Goal: Information Seeking & Learning: Learn about a topic

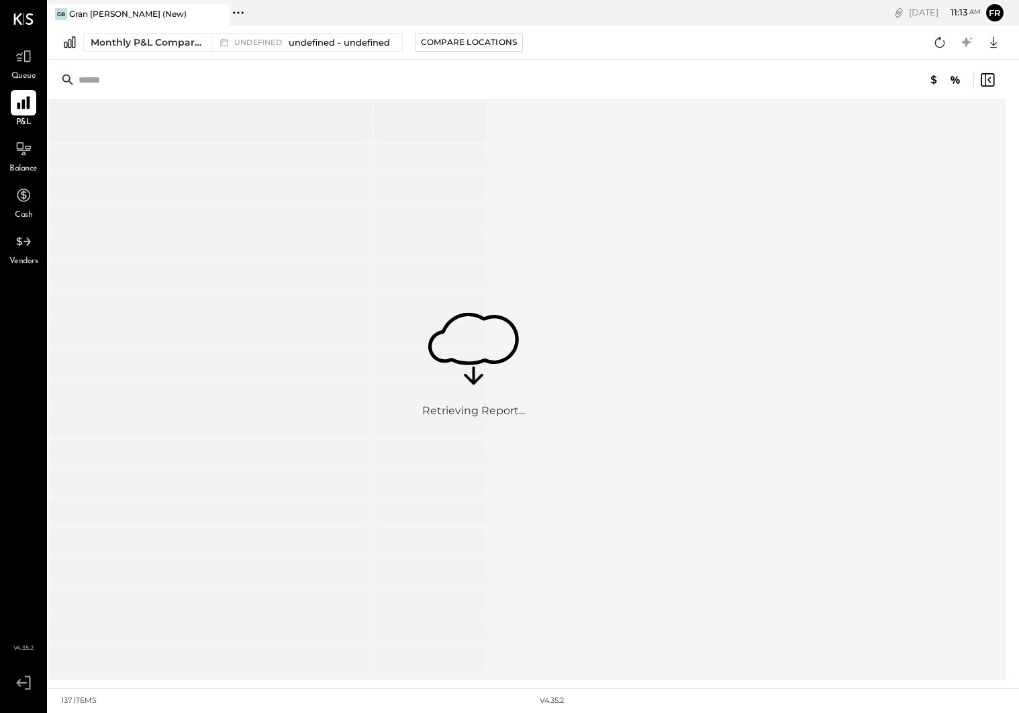
click at [36, 100] on div "P&L" at bounding box center [23, 109] width 39 height 39
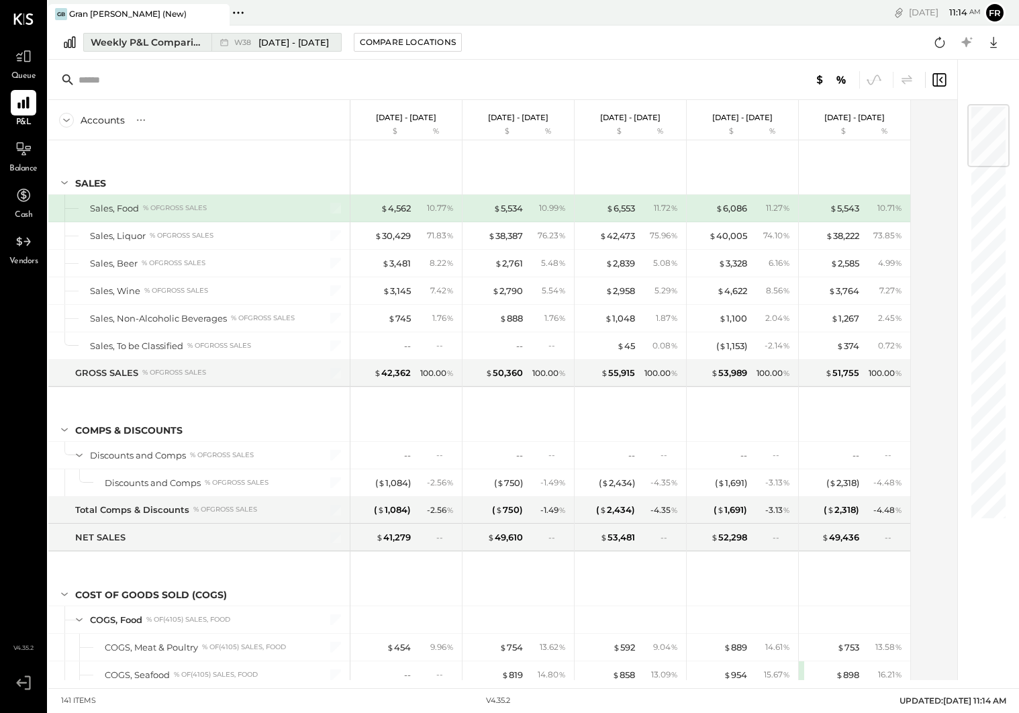
click at [257, 42] on div "W38 [DATE] - [DATE]" at bounding box center [281, 42] width 95 height 13
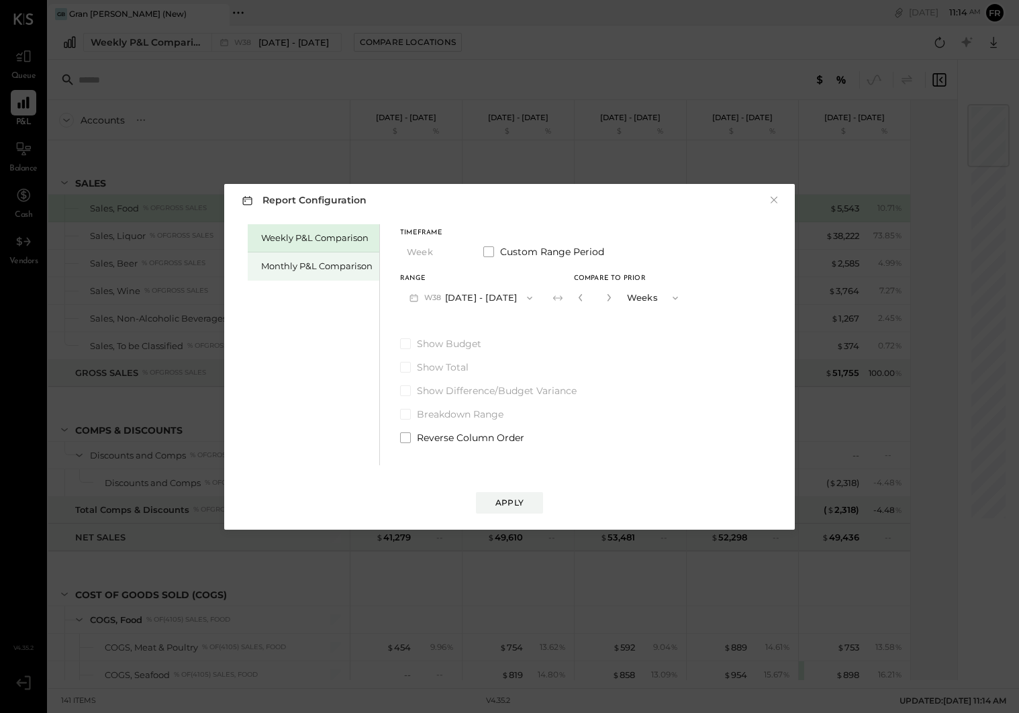
click at [326, 272] on div "Monthly P&L Comparison" at bounding box center [314, 266] width 132 height 28
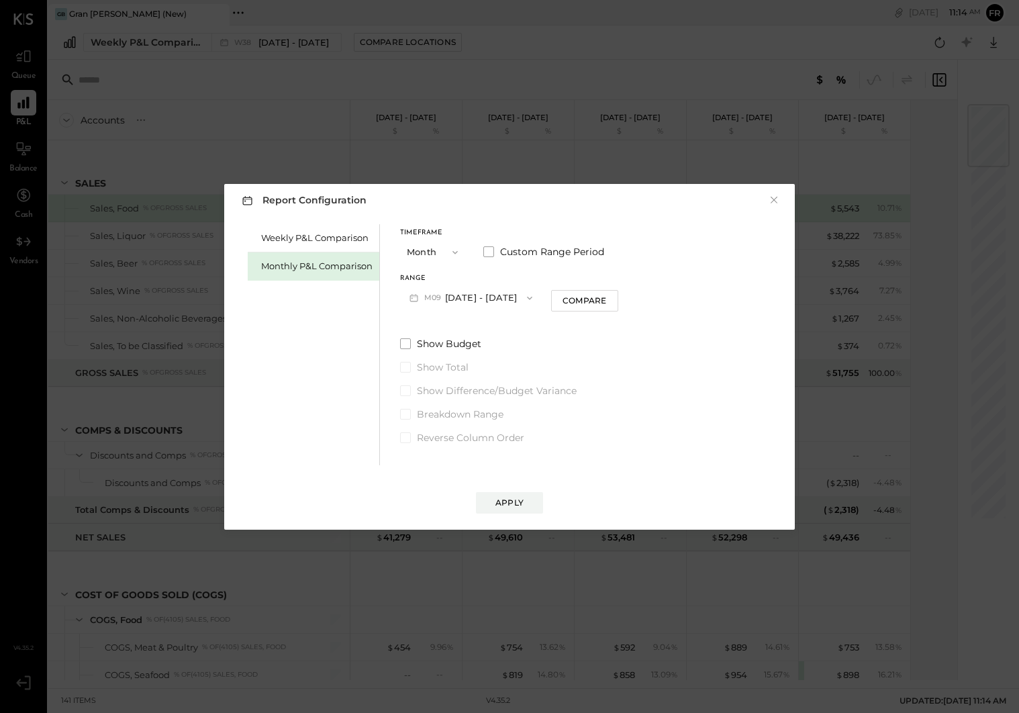
click at [451, 297] on button "M09 [DATE] - [DATE]" at bounding box center [471, 297] width 142 height 25
click at [468, 418] on span "[DATE] - [DATE]" at bounding box center [465, 411] width 64 height 11
click at [580, 298] on div "Compare" at bounding box center [584, 300] width 44 height 11
click at [621, 296] on button "Months" at bounding box center [653, 297] width 67 height 25
drag, startPoint x: 603, startPoint y: 314, endPoint x: 602, endPoint y: 304, distance: 10.2
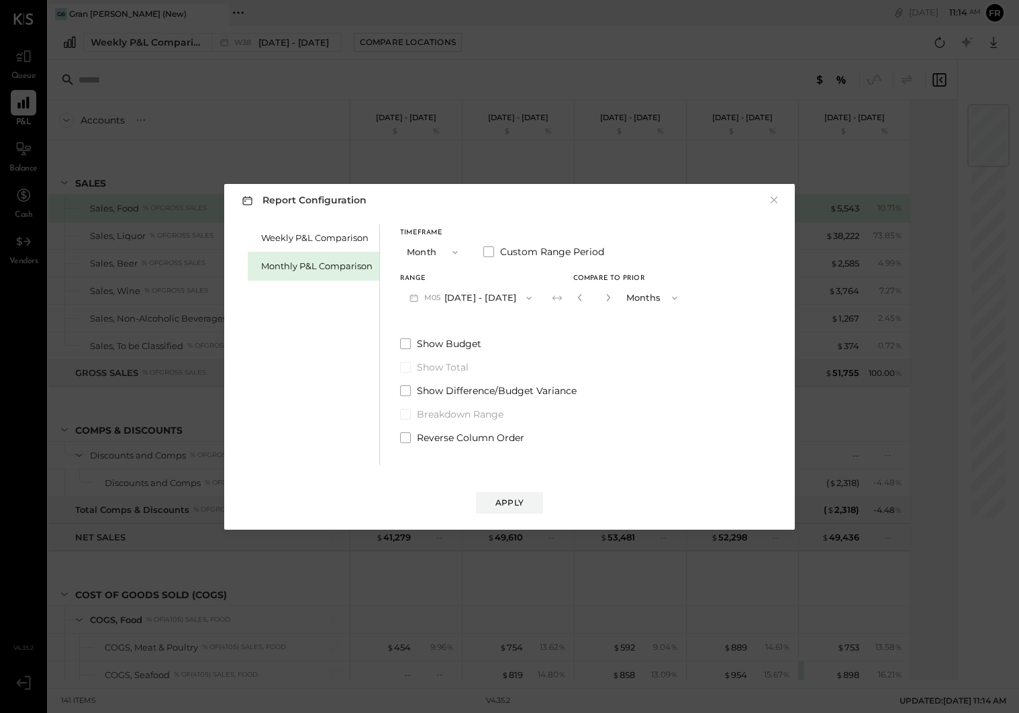
click at [602, 312] on div "Timeframe Month Custom Range Period Range M05 [DATE] - [DATE] Compare to Prior …" at bounding box center [543, 334] width 287 height 220
click at [606, 300] on icon "button" at bounding box center [607, 297] width 3 height 7
click at [604, 297] on icon "button" at bounding box center [608, 297] width 8 height 8
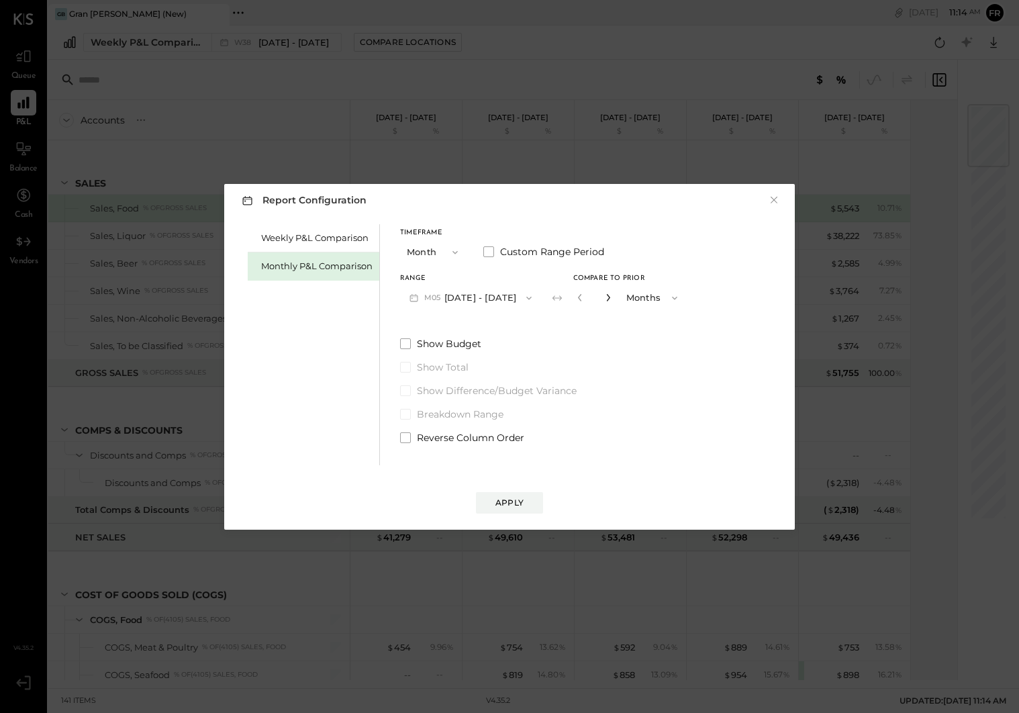
type input "*"
click at [489, 252] on span at bounding box center [488, 251] width 11 height 11
click at [465, 298] on button "[DATE]" at bounding box center [440, 297] width 80 height 25
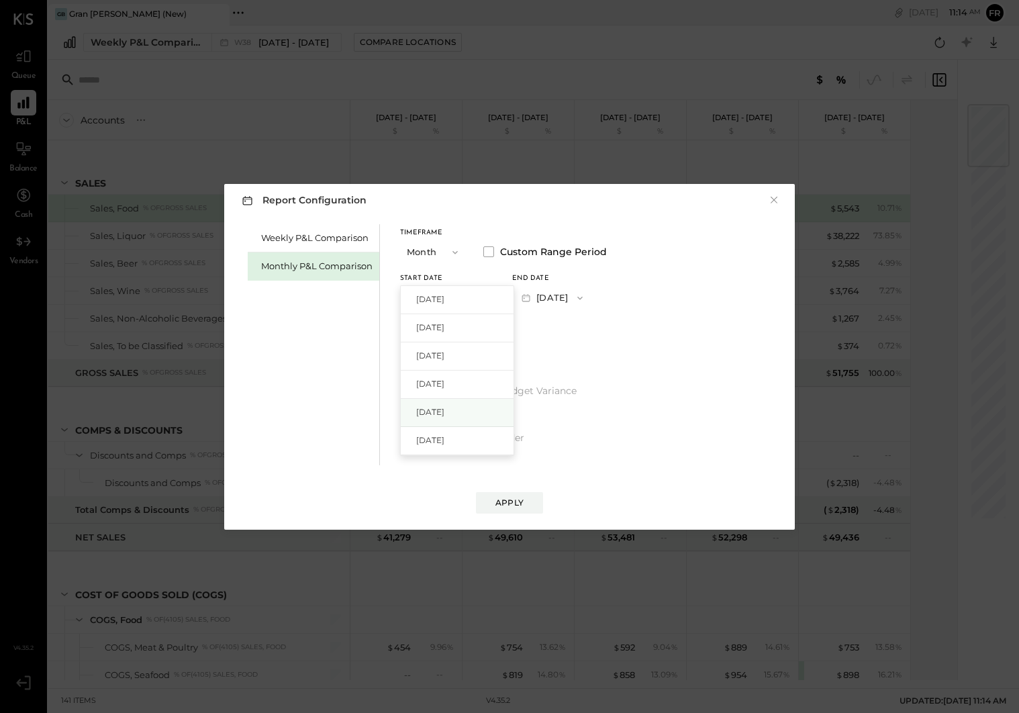
click at [466, 417] on div "[DATE]" at bounding box center [457, 413] width 113 height 28
click at [592, 295] on button "[DATE]" at bounding box center [552, 297] width 80 height 25
click at [557, 295] on span "[DATE]" at bounding box center [542, 298] width 28 height 11
click at [506, 502] on div "Apply" at bounding box center [510, 502] width 28 height 11
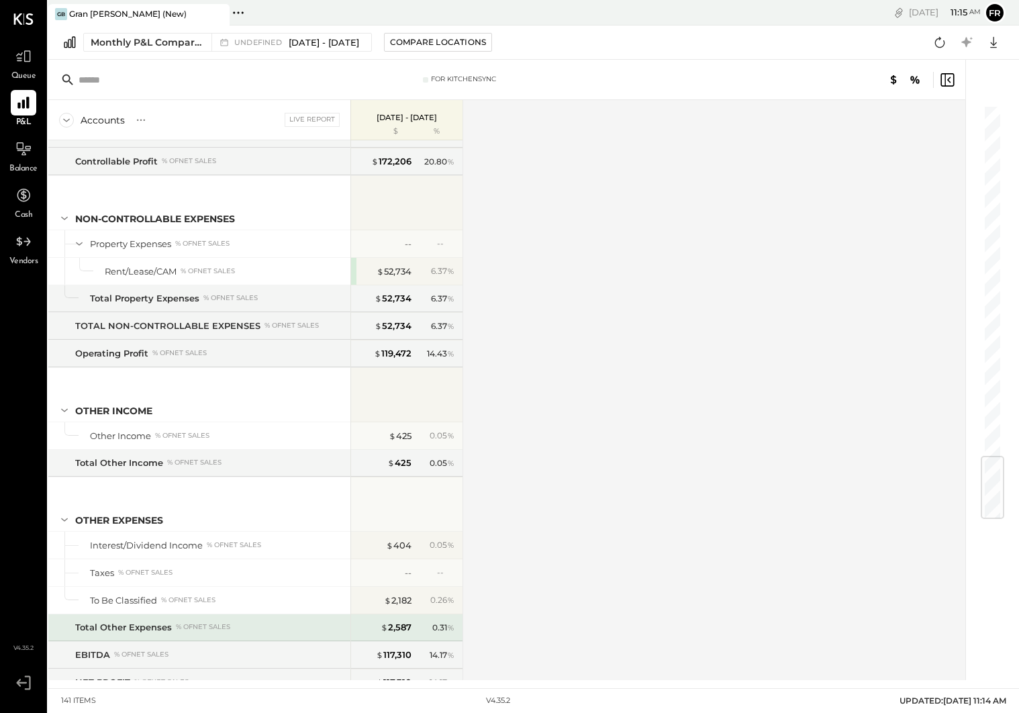
scroll to position [3011, 0]
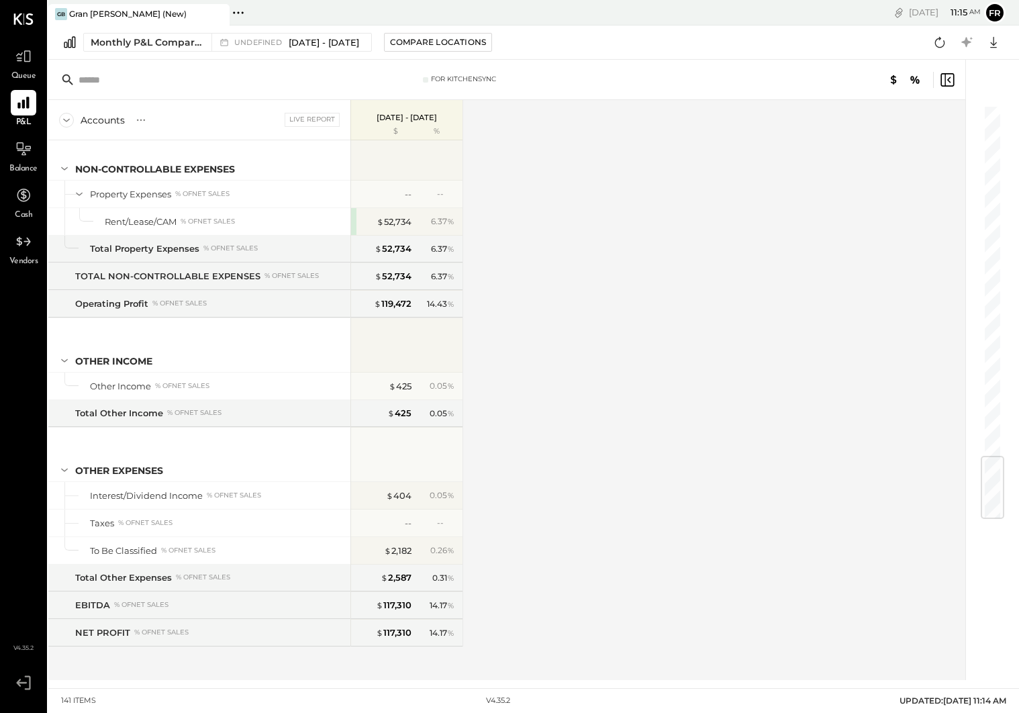
drag, startPoint x: 460, startPoint y: 637, endPoint x: 471, endPoint y: 632, distance: 11.5
click at [469, 633] on div "Accounts S % GL Live Report [DATE] - [DATE] $ % SALES Sales, Food % of GROSS SA…" at bounding box center [507, 390] width 919 height 580
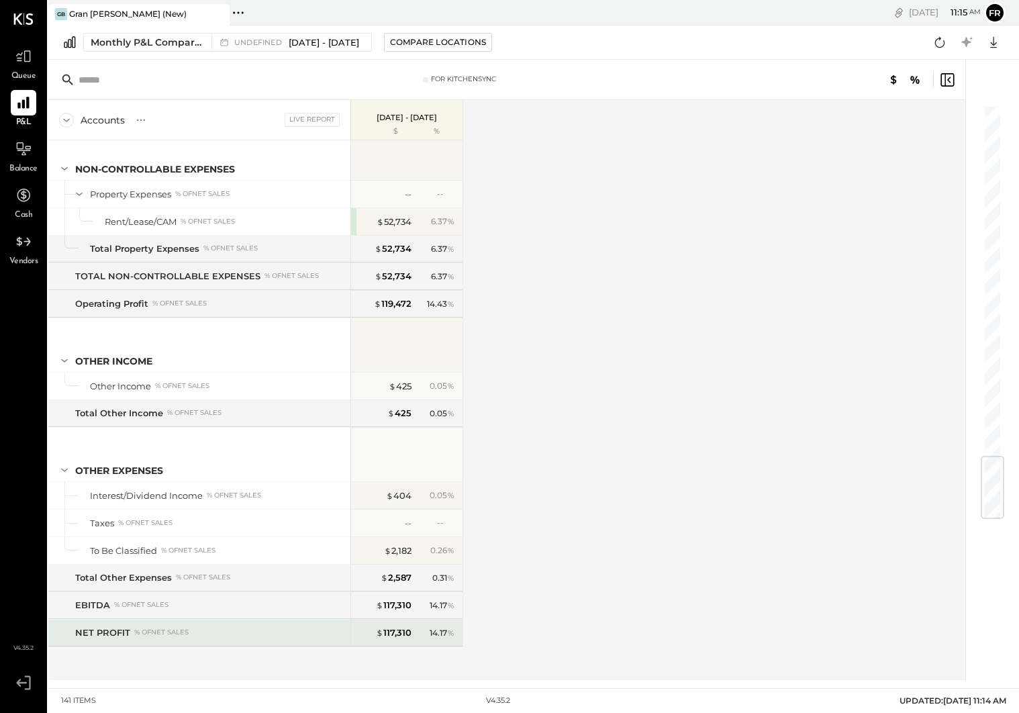
click at [461, 632] on div "$ 117,310 14.17 %" at bounding box center [406, 633] width 111 height 27
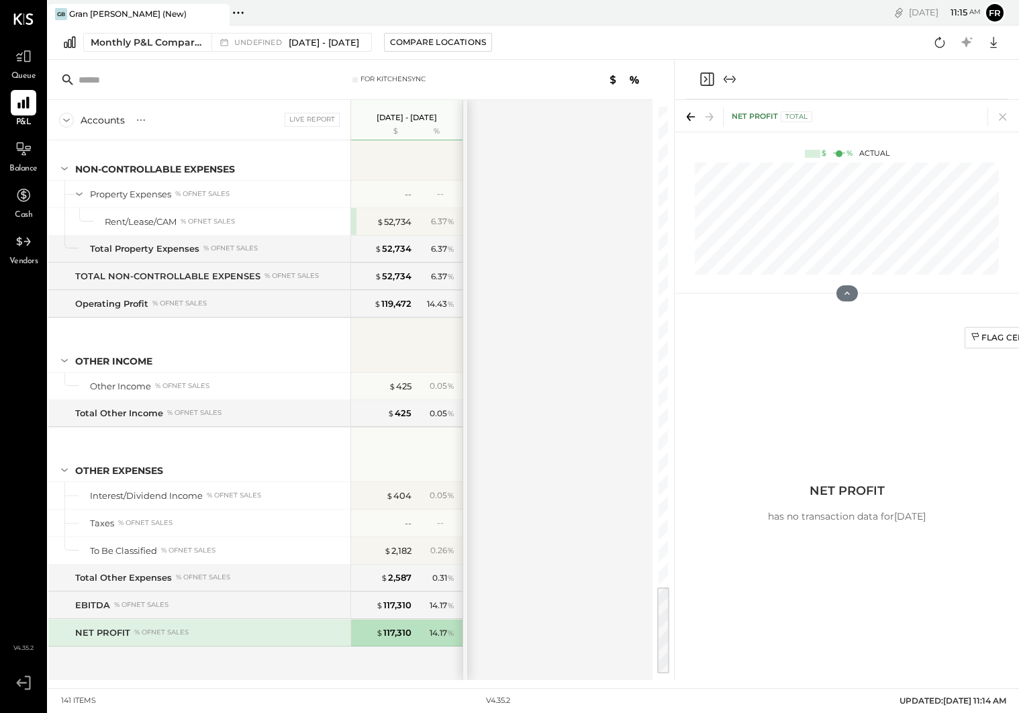
click at [507, 627] on div "Accounts S % GL Live Report [DATE] - [DATE] $ % SALES Sales, Food % of GROSS SA…" at bounding box center [351, 390] width 606 height 580
click at [836, 357] on div "Flag Cell NET PROFIT has no transaction data for [DATE]" at bounding box center [847, 503] width 389 height 368
